Goal: Task Accomplishment & Management: Complete application form

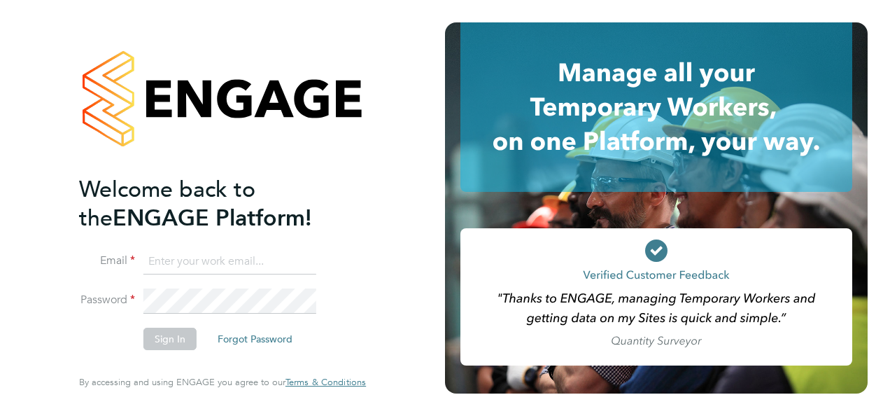
type input "[PERSON_NAME][EMAIL_ADDRESS][PERSON_NAME][DOMAIN_NAME]"
click at [878, 43] on div at bounding box center [667, 208] width 445 height 416
type input "[PERSON_NAME][EMAIL_ADDRESS][PERSON_NAME][DOMAIN_NAME]"
click at [323, 42] on div at bounding box center [222, 98] width 287 height 153
type input "[PERSON_NAME][EMAIL_ADDRESS][PERSON_NAME][DOMAIN_NAME]"
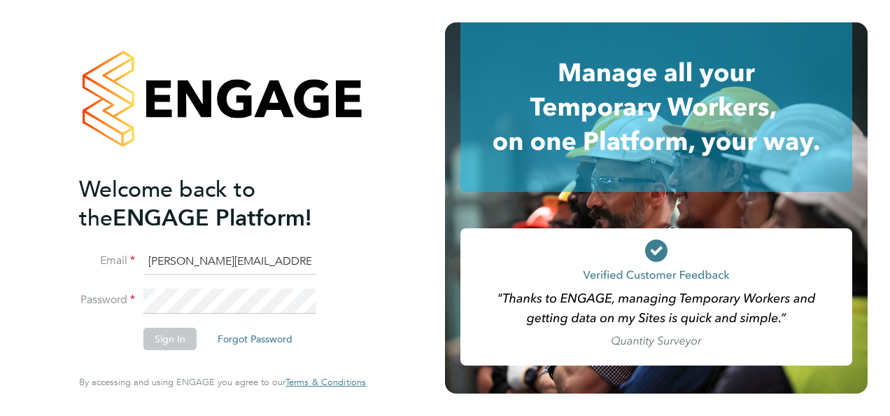
click at [377, 91] on div "Welcome back to the ENGAGE Platform! Email paul.gaffney@uk.issworld.com Passwor…" at bounding box center [222, 208] width 343 height 416
click at [389, 29] on div "Welcome back to the ENGAGE Platform! Email paul.gaffney@uk.issworld.com Passwor…" at bounding box center [222, 208] width 343 height 416
click at [407, 60] on div "Welcome back to the ENGAGE Platform! Email paul.gaffney@uk.issworld.com Passwor…" at bounding box center [222, 208] width 445 height 416
